Goal: Check status: Check status

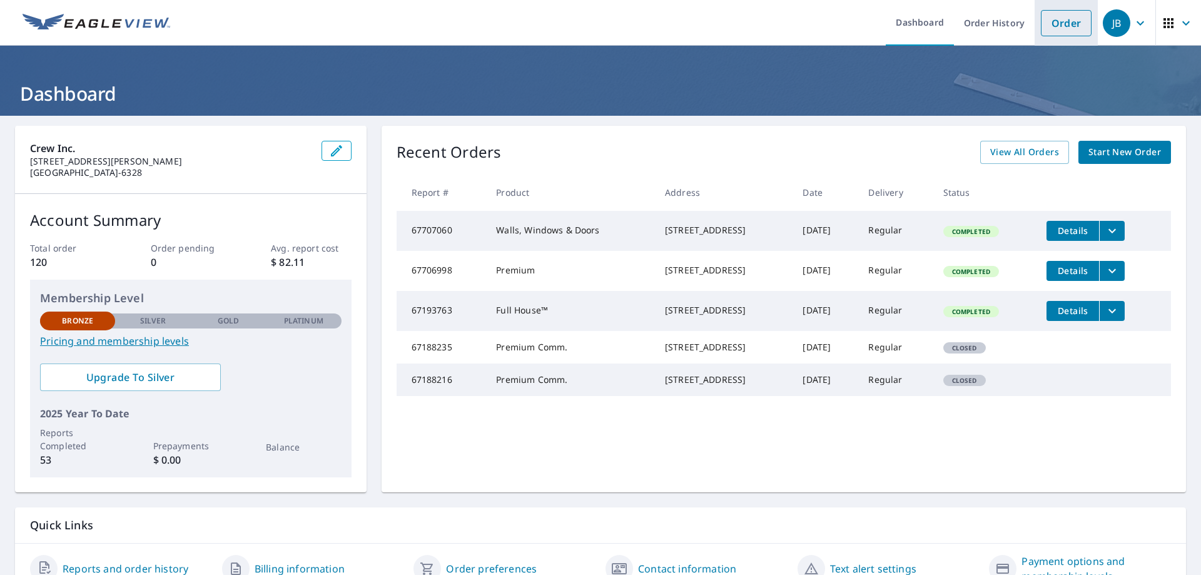
click at [1059, 31] on link "Order" at bounding box center [1066, 23] width 51 height 26
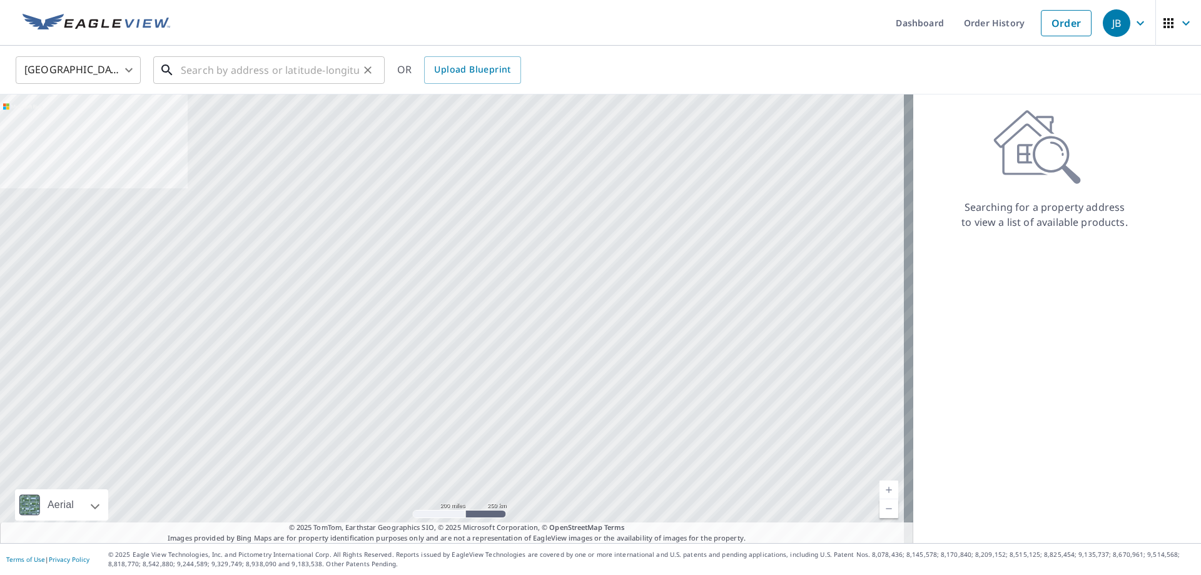
click at [255, 73] on input "text" at bounding box center [270, 70] width 178 height 35
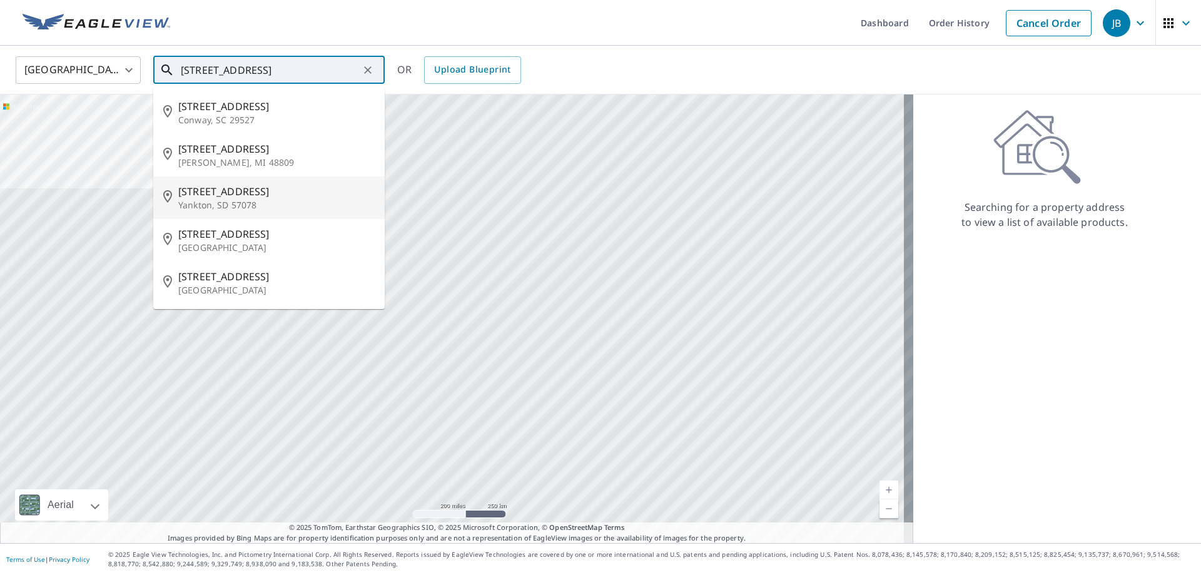
click at [215, 187] on span "[STREET_ADDRESS]" at bounding box center [276, 191] width 196 height 15
type input "[STREET_ADDRESS]"
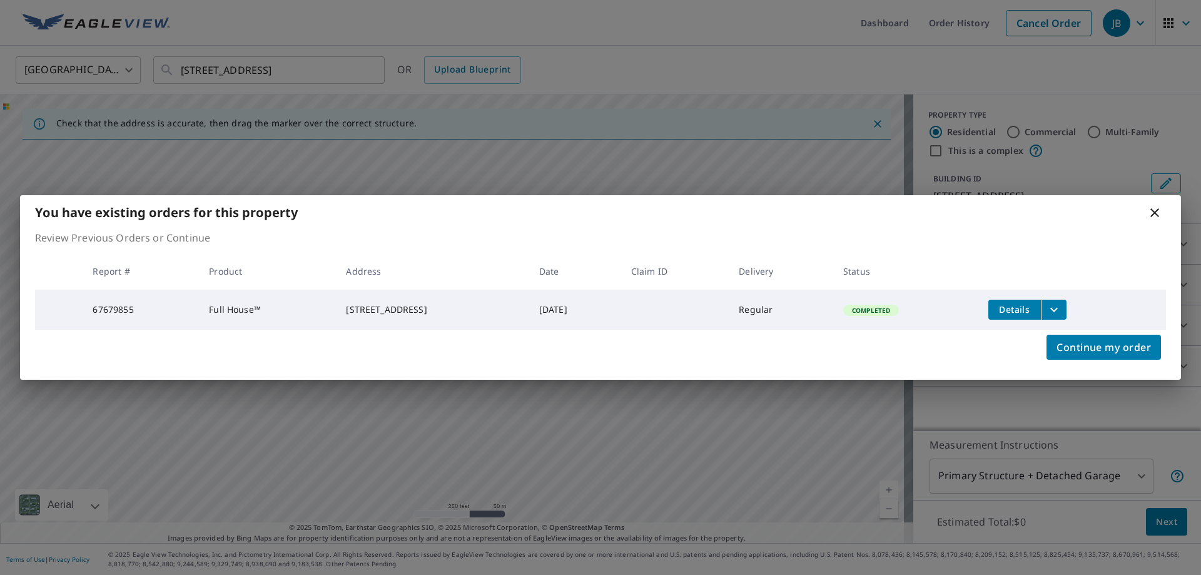
click at [1156, 211] on icon at bounding box center [1154, 212] width 15 height 15
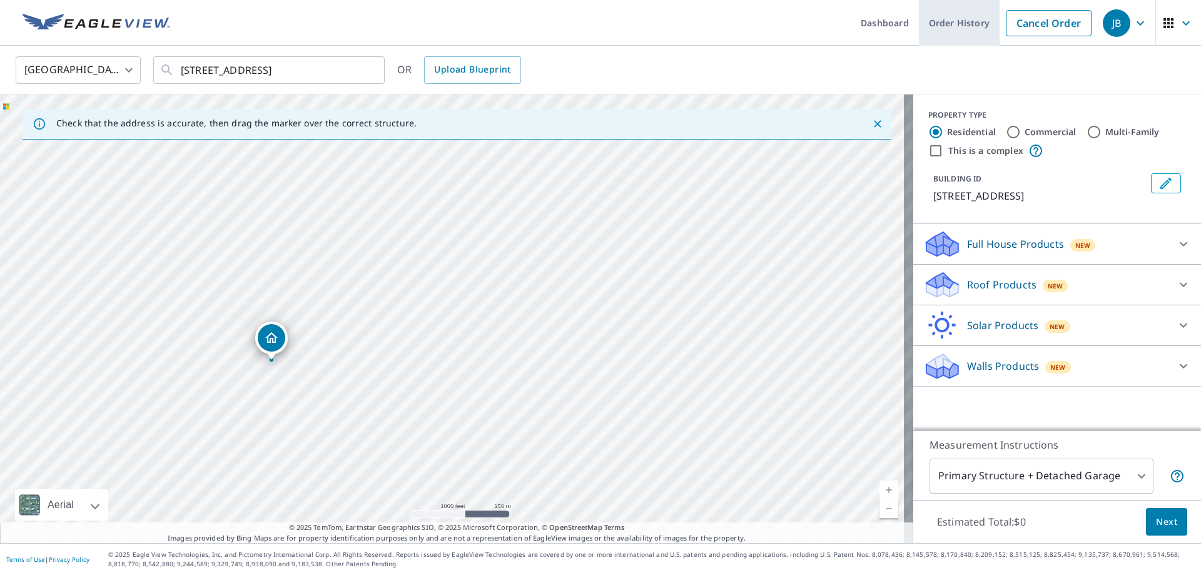
click at [949, 27] on link "Order History" at bounding box center [959, 23] width 81 height 46
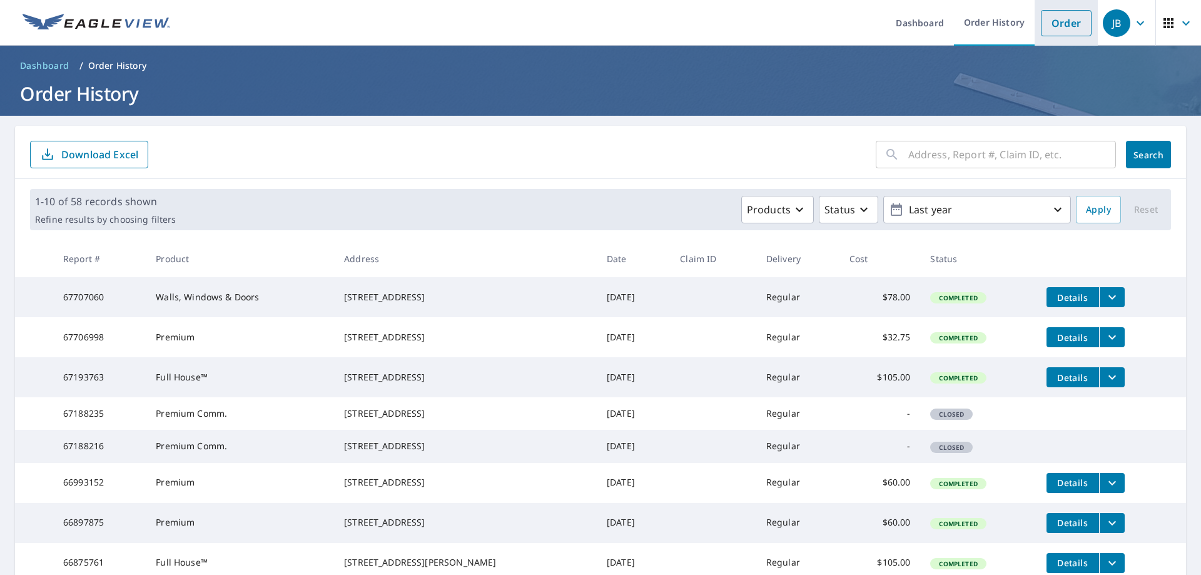
click at [1062, 27] on link "Order" at bounding box center [1066, 23] width 51 height 26
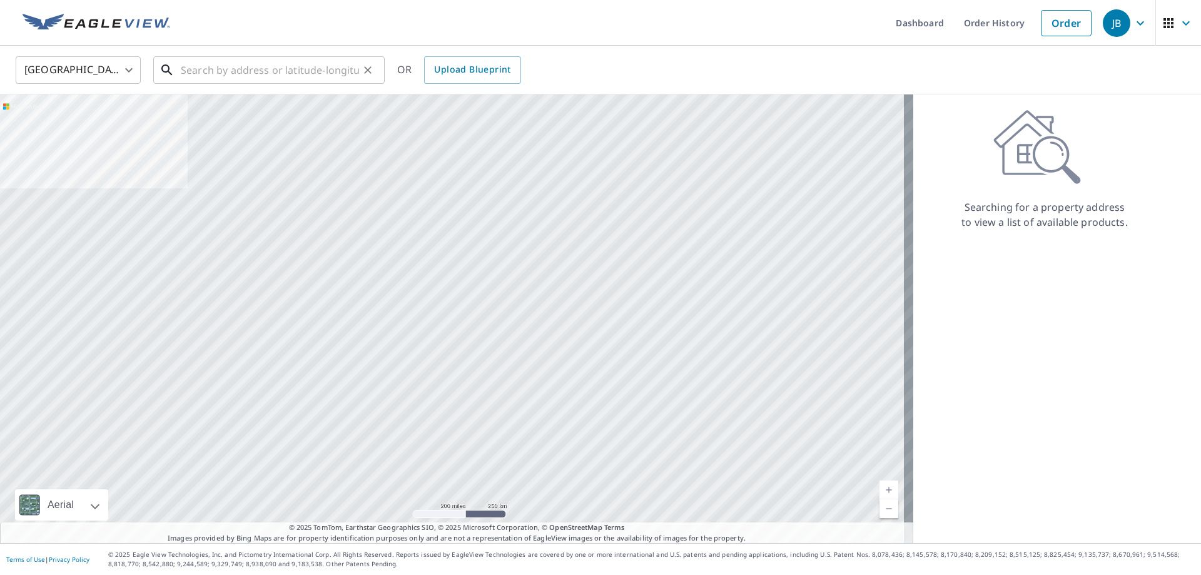
click at [213, 73] on input "text" at bounding box center [270, 70] width 178 height 35
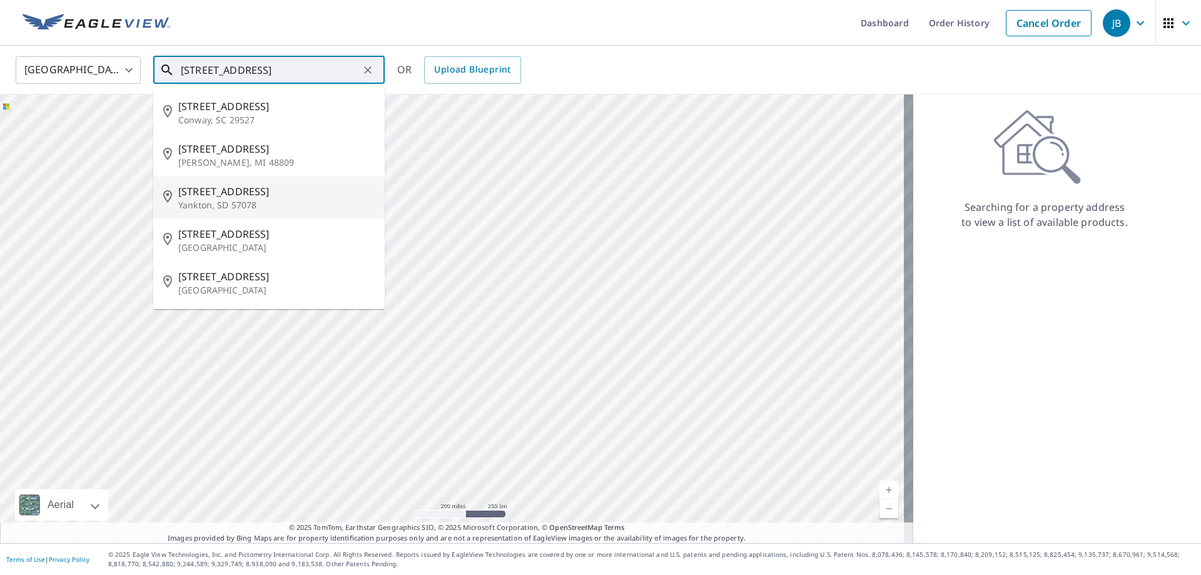
click at [229, 206] on p "Yankton, SD 57078" at bounding box center [276, 205] width 196 height 13
type input "[STREET_ADDRESS]"
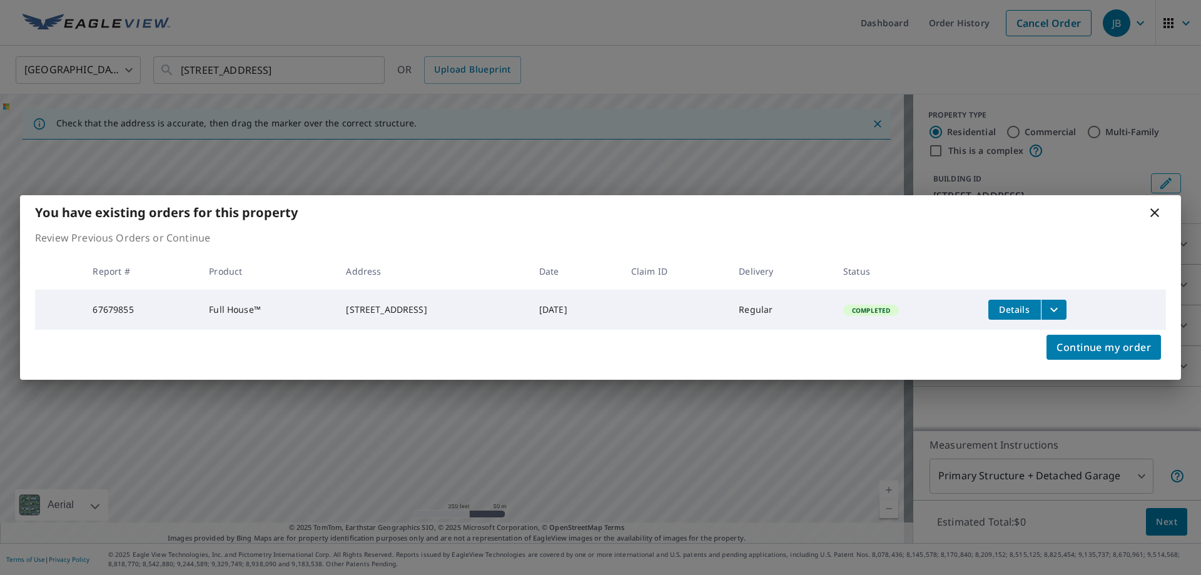
click at [1007, 305] on span "Details" at bounding box center [1015, 309] width 38 height 12
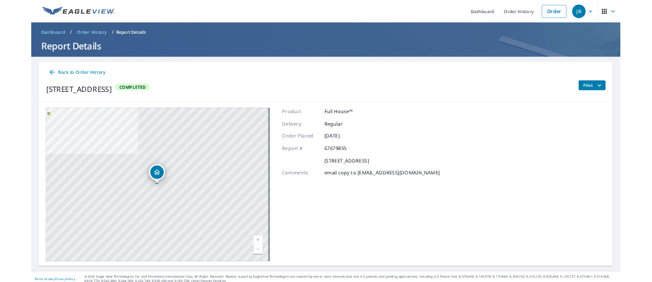
scroll to position [9, 0]
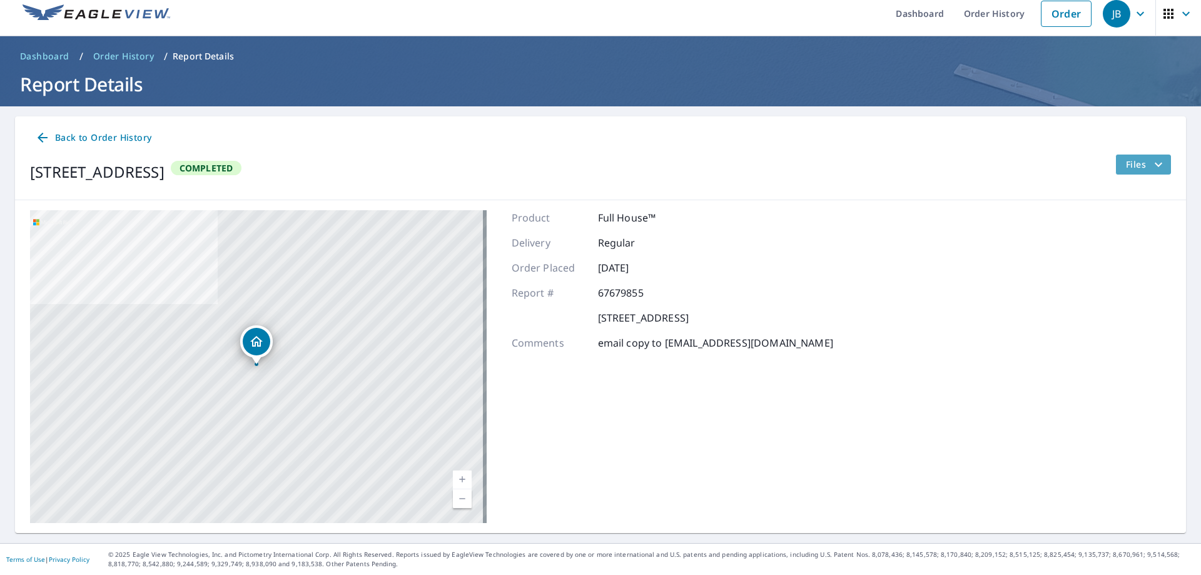
click at [1151, 163] on icon "filesDropdownBtn-67679855" at bounding box center [1158, 164] width 15 height 15
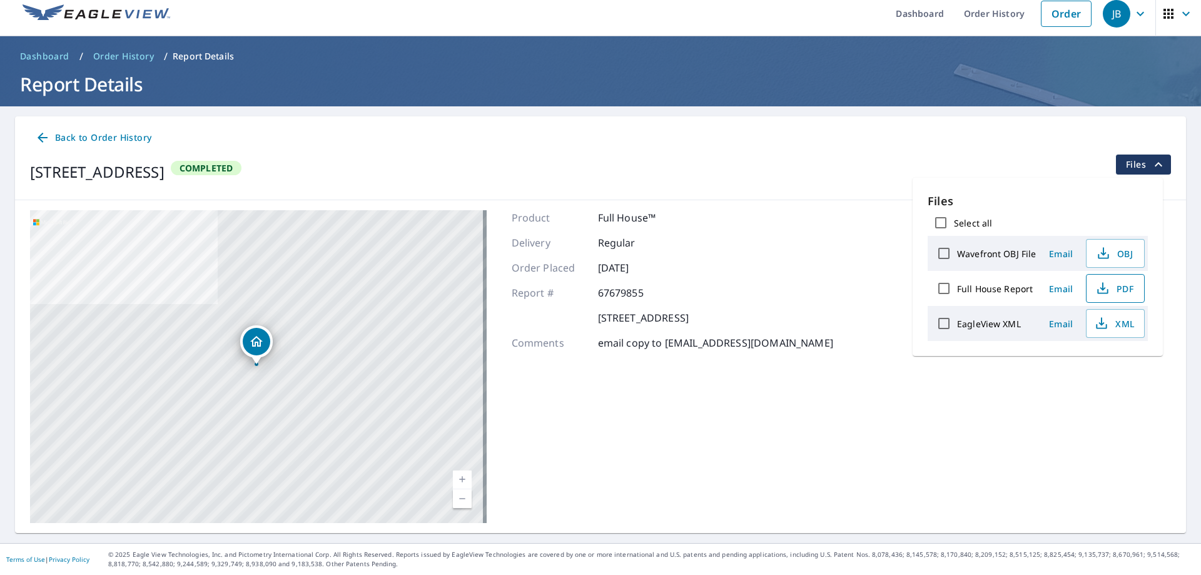
click at [1108, 289] on icon "button" at bounding box center [1102, 288] width 15 height 15
click at [835, 16] on ul "Dashboard Order History Order" at bounding box center [638, 14] width 920 height 46
